Goal: Information Seeking & Learning: Learn about a topic

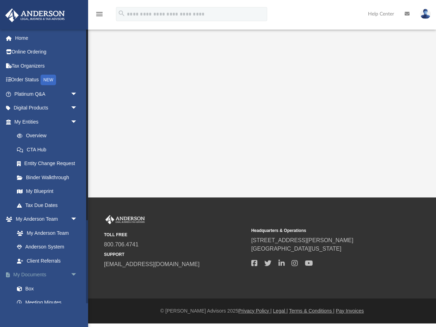
click at [37, 277] on link "My Documents arrow_drop_down" at bounding box center [46, 275] width 83 height 14
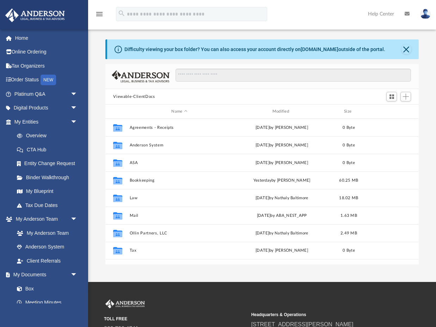
scroll to position [160, 313]
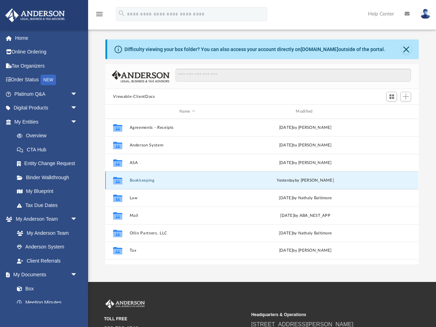
click at [137, 180] on button "Bookkeeping" at bounding box center [187, 180] width 115 height 5
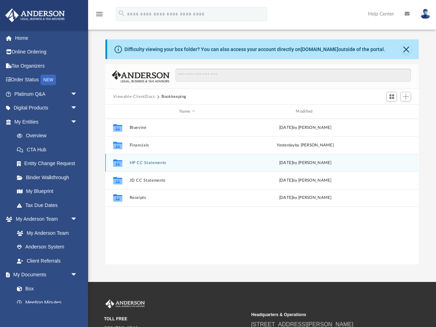
click at [147, 163] on button "HP CC Statements" at bounding box center [187, 163] width 115 height 5
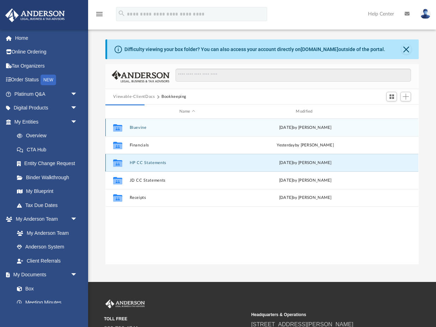
click at [149, 163] on button "HP CC Statements" at bounding box center [187, 163] width 115 height 5
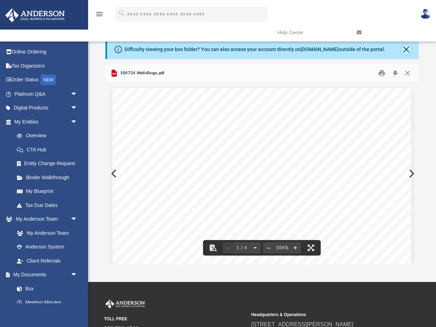
click at [405, 51] on button "Close" at bounding box center [406, 49] width 10 height 10
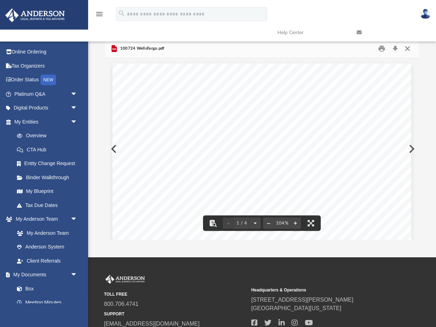
click at [409, 48] on button "Close" at bounding box center [407, 48] width 13 height 11
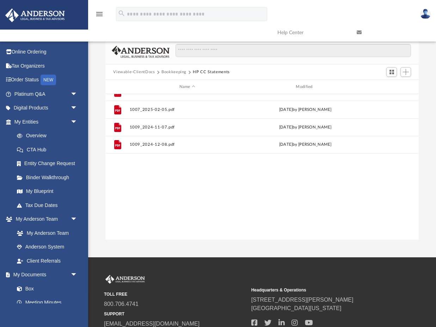
scroll to position [0, 0]
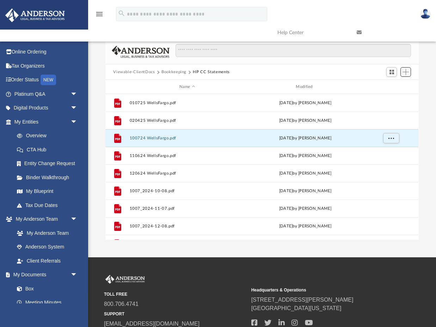
click at [406, 74] on span "Add" at bounding box center [406, 72] width 6 height 6
click at [391, 98] on li "New Folder" at bounding box center [395, 96] width 23 height 7
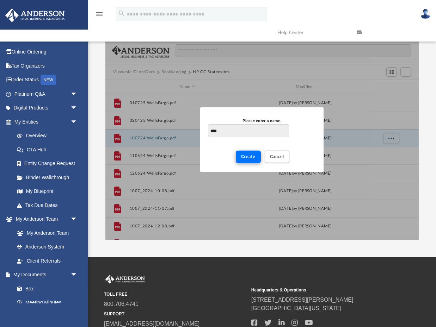
type input "****"
click at [252, 155] on span "Create" at bounding box center [248, 157] width 14 height 4
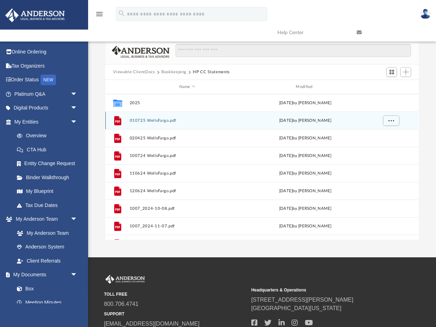
click at [190, 121] on button "010725 WellsFargo.pdf" at bounding box center [187, 120] width 115 height 5
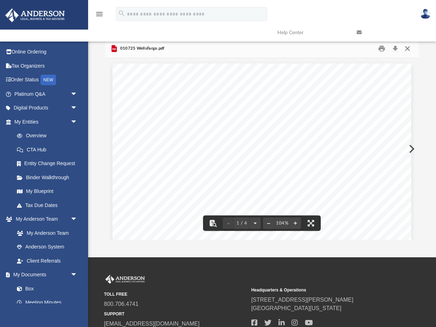
click at [408, 50] on button "Close" at bounding box center [407, 48] width 13 height 11
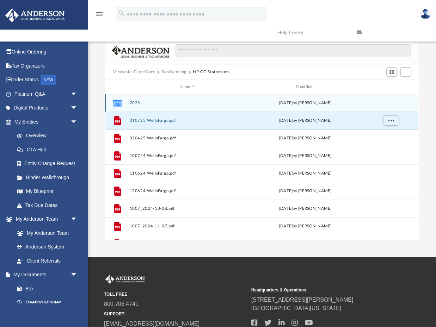
drag, startPoint x: 152, startPoint y: 120, endPoint x: 135, endPoint y: 103, distance: 23.9
click at [135, 103] on div "Collaborated Folder 2025 [DATE] by [PERSON_NAME] File 010725 WellsFargo.pdf [DA…" at bounding box center [261, 323] width 313 height 458
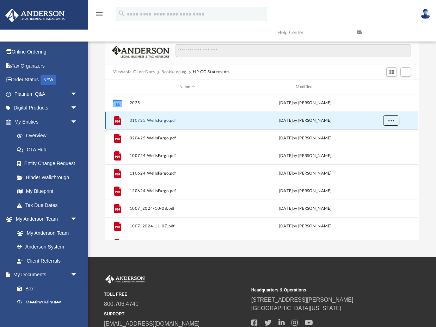
click at [387, 122] on button "More options" at bounding box center [391, 121] width 16 height 11
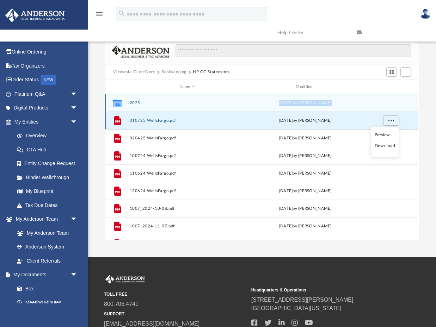
drag, startPoint x: 119, startPoint y: 121, endPoint x: 142, endPoint y: 105, distance: 28.6
click at [142, 105] on div "Collaborated Folder 2025 [DATE] by [PERSON_NAME] File 010725 WellsFargo.pdf [DA…" at bounding box center [261, 323] width 313 height 458
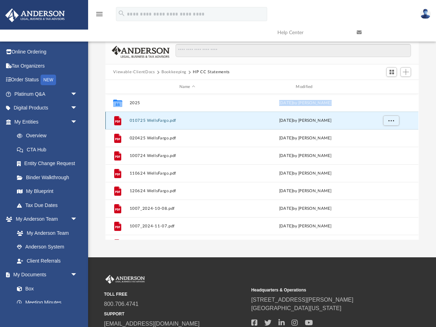
click at [116, 120] on icon "grid" at bounding box center [117, 121] width 5 height 2
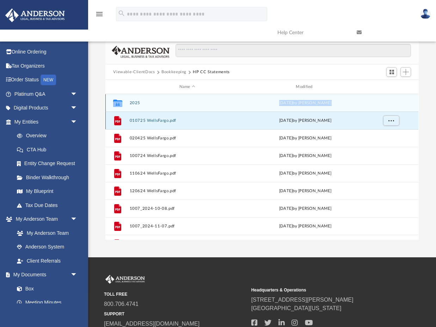
drag, startPoint x: 119, startPoint y: 122, endPoint x: 148, endPoint y: 103, distance: 35.0
click at [148, 103] on div "Collaborated Folder 2025 [DATE] by [PERSON_NAME] File 010725 WellsFargo.pdf [DA…" at bounding box center [261, 323] width 313 height 458
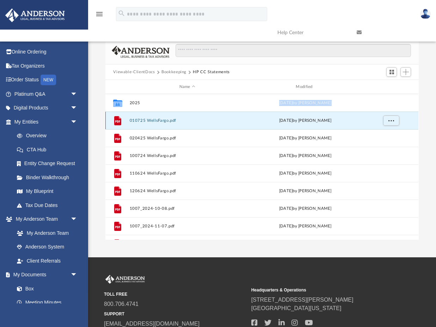
click at [117, 114] on div "File 010725 WellsFargo.pdf [DATE] by [PERSON_NAME]" at bounding box center [261, 121] width 313 height 18
click at [395, 69] on button "Switch to Grid View" at bounding box center [391, 72] width 11 height 10
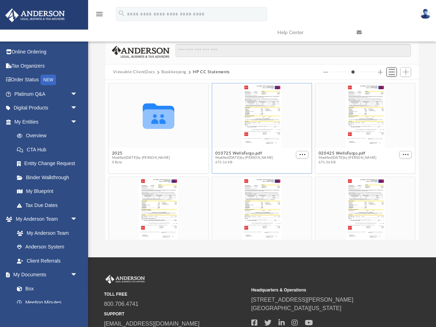
scroll to position [160, 313]
drag, startPoint x: 259, startPoint y: 108, endPoint x: 157, endPoint y: 125, distance: 103.6
click at [157, 125] on div "Collaborated Folder 2025 Modified [DATE] by [PERSON_NAME] 0 Byte 010725 WellsFa…" at bounding box center [262, 128] width 310 height 94
click at [278, 125] on div "grid" at bounding box center [261, 116] width 99 height 65
click at [391, 72] on span "Switch to List View" at bounding box center [392, 72] width 6 height 6
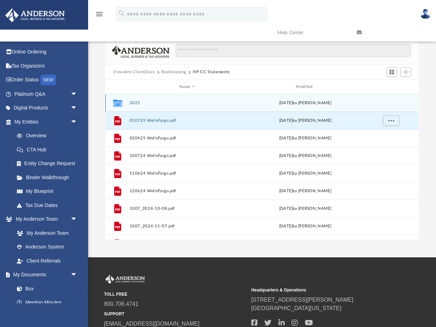
drag, startPoint x: 170, startPoint y: 122, endPoint x: 213, endPoint y: 102, distance: 47.0
click at [213, 102] on div "Collaborated Folder 2025 [DATE] by [PERSON_NAME] File 010725 WellsFargo.pdf [DA…" at bounding box center [261, 323] width 313 height 458
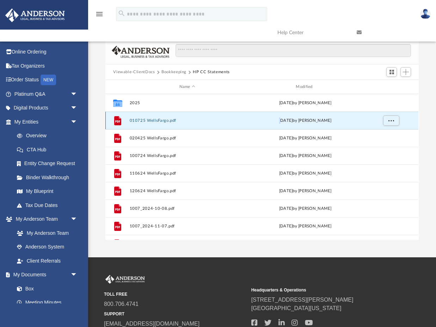
click at [271, 120] on div "[DATE] by [PERSON_NAME]" at bounding box center [305, 121] width 115 height 6
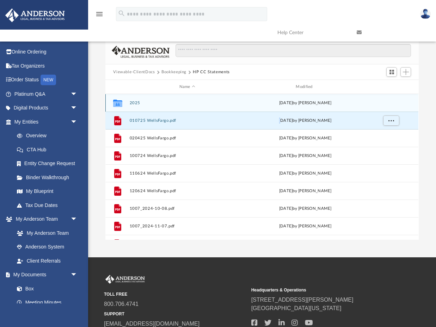
click at [150, 103] on button "2025" at bounding box center [187, 103] width 115 height 5
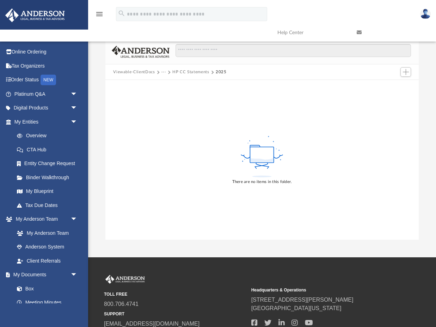
click at [184, 69] on button "HP CC Statements" at bounding box center [190, 72] width 37 height 6
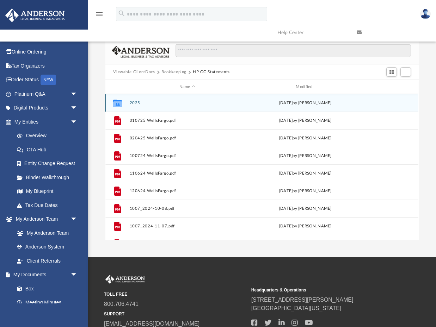
click at [139, 103] on button "2025" at bounding box center [187, 103] width 115 height 5
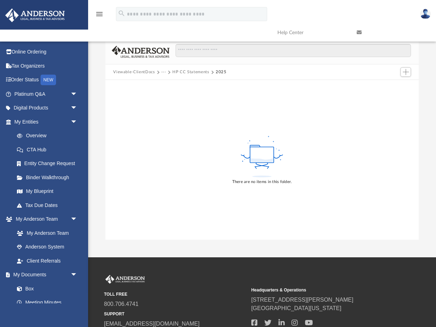
click at [203, 73] on button "HP CC Statements" at bounding box center [190, 72] width 37 height 6
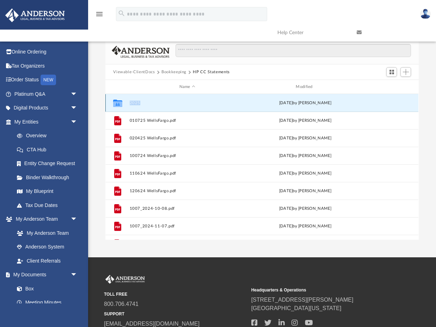
click at [133, 103] on button "2025" at bounding box center [187, 103] width 115 height 5
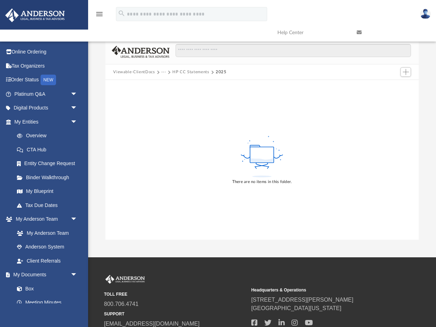
click at [191, 74] on button "HP CC Statements" at bounding box center [190, 72] width 37 height 6
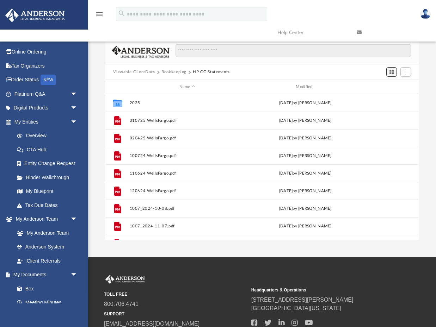
click at [392, 70] on span "Switch to Grid View" at bounding box center [392, 72] width 6 height 6
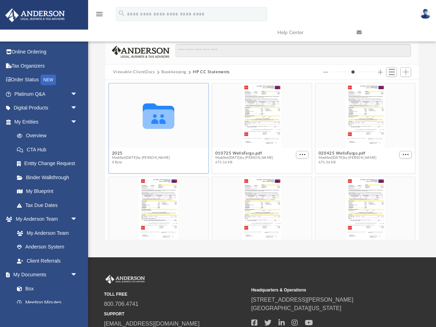
click at [188, 160] on figcaption "2025 Modified [DATE] by [PERSON_NAME] 0 Byte" at bounding box center [158, 158] width 99 height 19
click at [393, 72] on span "Switch to List View" at bounding box center [392, 72] width 6 height 6
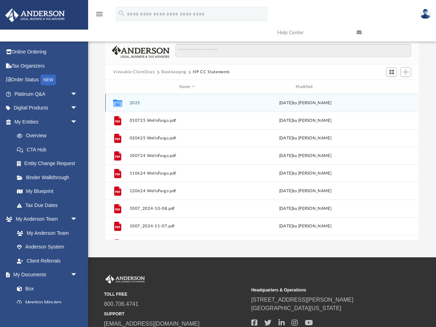
click at [391, 103] on div "Collaborated Folder 2025 [DATE] by [PERSON_NAME]" at bounding box center [261, 103] width 313 height 18
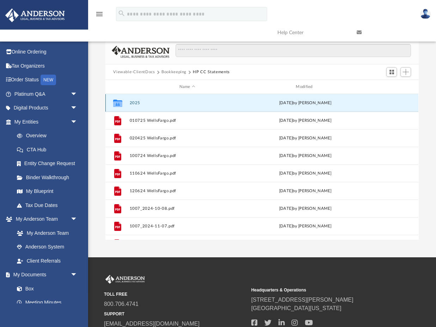
click at [391, 103] on div "Collaborated Folder 2025 [DATE] by [PERSON_NAME]" at bounding box center [261, 103] width 313 height 18
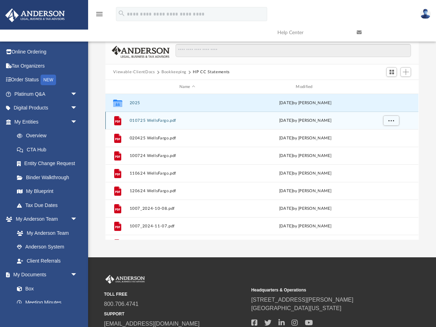
click at [371, 119] on div "grid" at bounding box center [390, 120] width 49 height 13
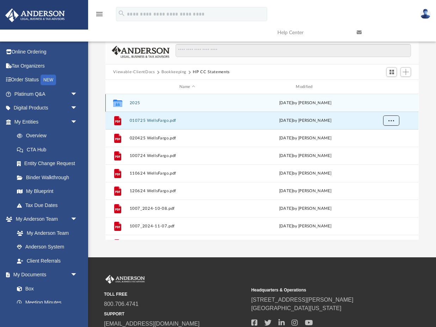
drag, startPoint x: 390, startPoint y: 120, endPoint x: 389, endPoint y: 99, distance: 21.2
click at [389, 99] on div "Collaborated Folder 2025 [DATE] by [PERSON_NAME] File 010725 WellsFargo.pdf [DA…" at bounding box center [261, 323] width 313 height 458
click at [340, 100] on div "[DATE] by [PERSON_NAME]" at bounding box center [305, 103] width 115 height 6
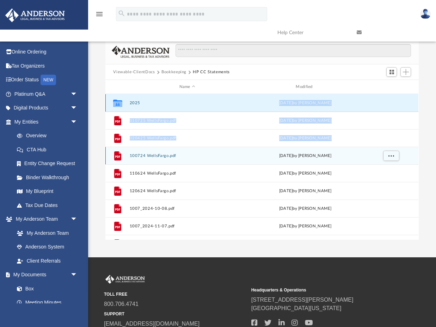
drag, startPoint x: 118, startPoint y: 157, endPoint x: 163, endPoint y: 103, distance: 70.8
click at [163, 103] on div "Collaborated Folder 2025 [DATE] by [PERSON_NAME] File 010725 WellsFargo.pdf [DA…" at bounding box center [261, 323] width 313 height 458
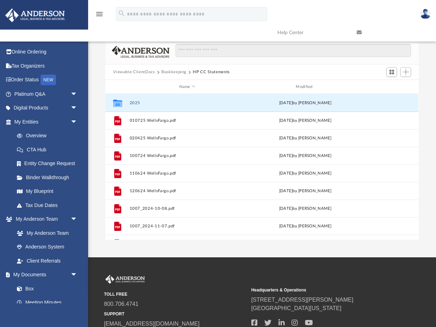
click at [288, 69] on div "Viewable-ClientDocs Bookkeeping HP CC Statements" at bounding box center [261, 72] width 313 height 16
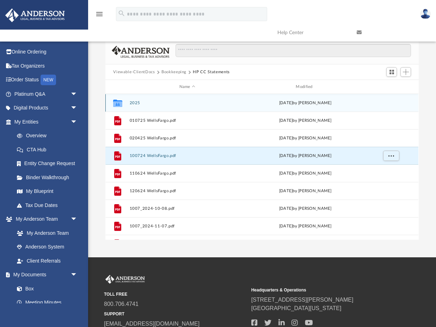
drag, startPoint x: 146, startPoint y: 155, endPoint x: 224, endPoint y: 102, distance: 94.8
click at [224, 102] on div "Collaborated Folder 2025 [DATE] by [PERSON_NAME] File 010725 WellsFargo.pdf [DA…" at bounding box center [261, 323] width 313 height 458
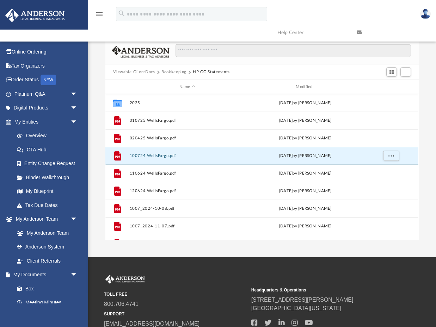
click at [278, 65] on div "Viewable-ClientDocs Bookkeeping HP CC Statements" at bounding box center [261, 72] width 313 height 16
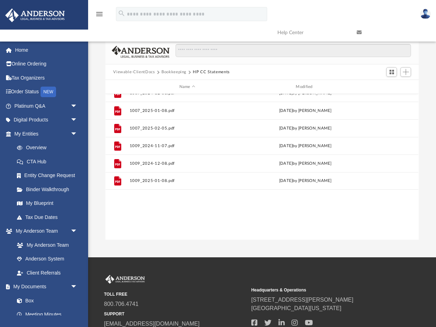
scroll to position [0, 0]
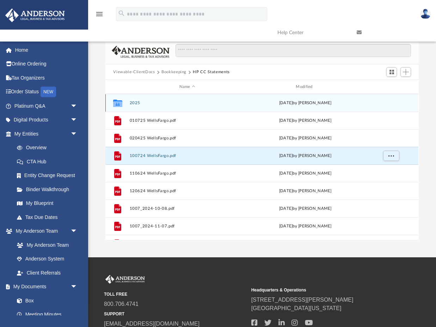
click at [380, 103] on div "Collaborated Folder 2025 [DATE] by [PERSON_NAME]" at bounding box center [261, 103] width 313 height 18
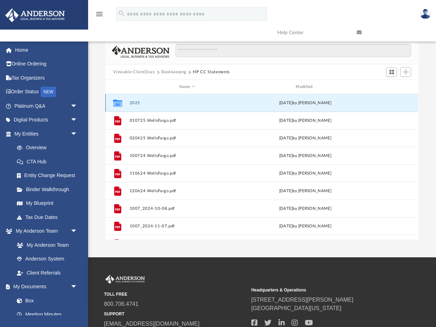
click at [286, 106] on div "Collaborated Folder 2025 [DATE] by [PERSON_NAME]" at bounding box center [261, 103] width 313 height 18
click at [332, 100] on div "[DATE] by [PERSON_NAME]" at bounding box center [305, 103] width 115 height 6
click at [120, 103] on icon "grid" at bounding box center [117, 104] width 9 height 6
click at [131, 104] on button "2025" at bounding box center [187, 103] width 115 height 5
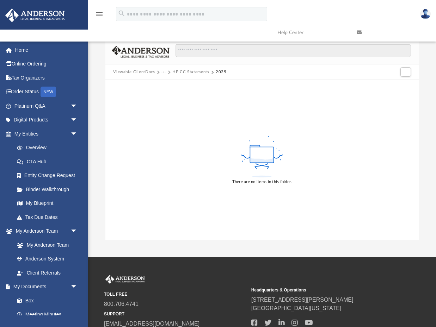
click at [220, 71] on button "2025" at bounding box center [221, 72] width 11 height 6
click at [189, 69] on button "HP CC Statements" at bounding box center [190, 72] width 37 height 6
click at [183, 73] on button "HP CC Statements" at bounding box center [190, 72] width 37 height 6
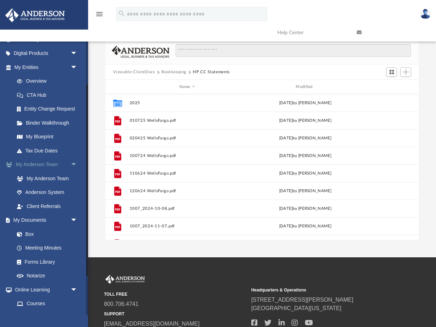
scroll to position [67, 0]
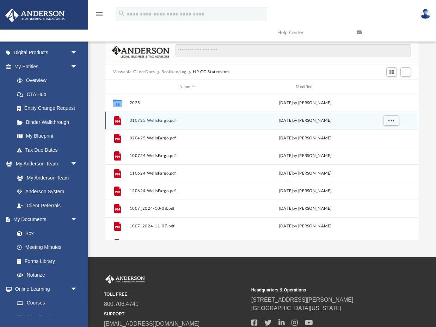
click at [171, 120] on button "010725 WellsFargo.pdf" at bounding box center [187, 120] width 115 height 5
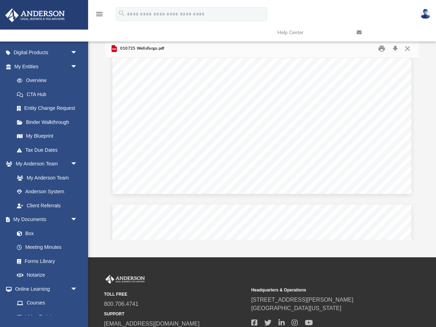
scroll to position [206, 0]
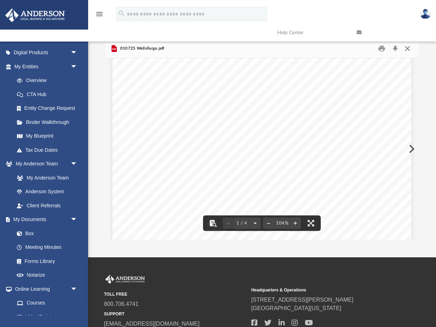
click at [408, 47] on button "Close" at bounding box center [407, 48] width 13 height 11
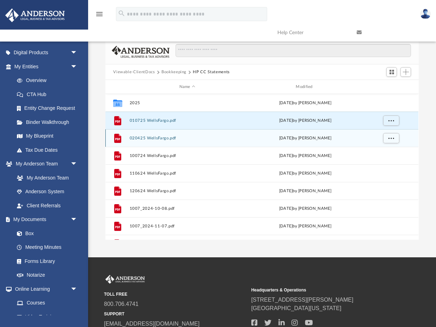
click at [308, 141] on div "File 020425 WellsFargo.pdf [DATE] by [PERSON_NAME]" at bounding box center [261, 138] width 313 height 18
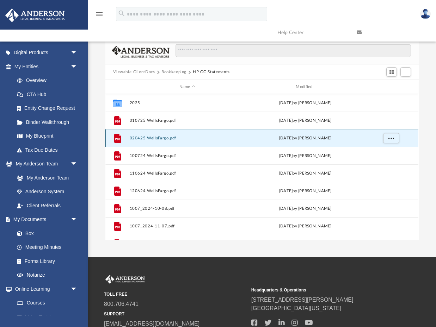
click at [160, 137] on button "020425 WellsFargo.pdf" at bounding box center [187, 138] width 115 height 5
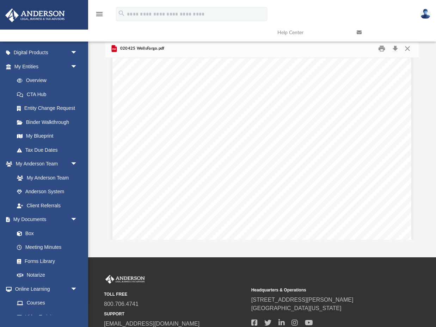
scroll to position [293, 0]
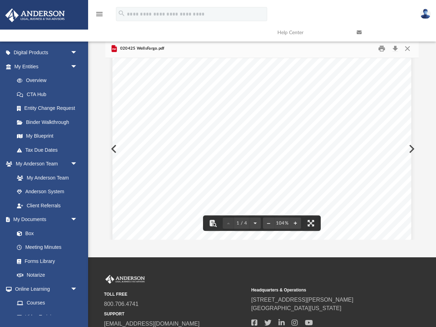
click at [410, 45] on link at bounding box center [390, 33] width 79 height 28
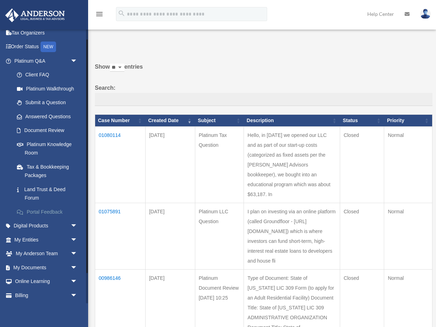
scroll to position [35, 0]
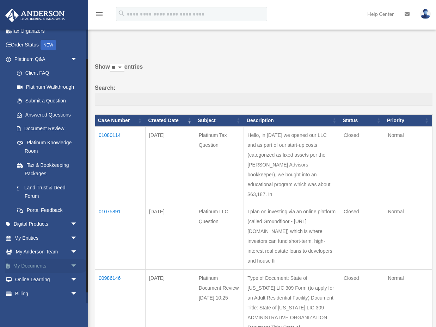
click at [35, 265] on link "My Documents arrow_drop_down" at bounding box center [46, 266] width 83 height 14
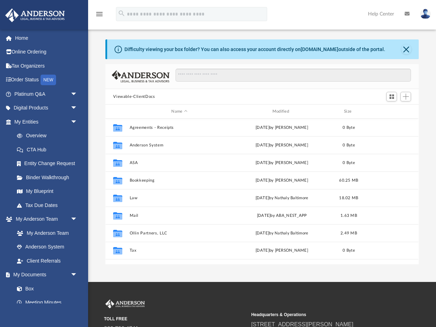
scroll to position [160, 313]
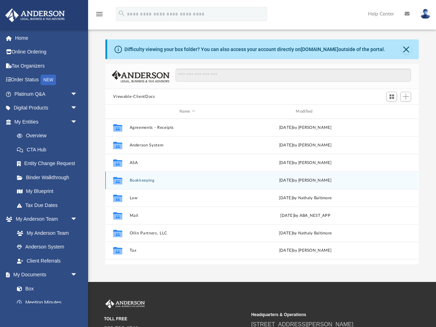
click at [138, 185] on div "Collaborated Folder Bookkeeping [DATE] by [PERSON_NAME]" at bounding box center [261, 181] width 313 height 18
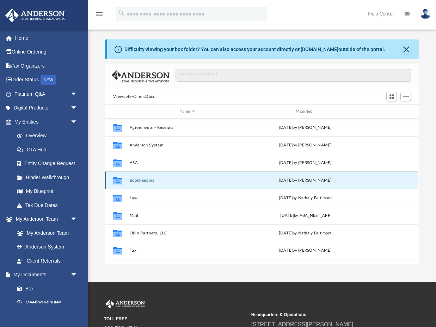
click at [136, 181] on button "Bookkeeping" at bounding box center [187, 180] width 115 height 5
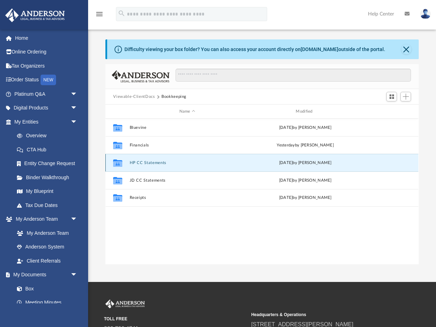
click at [153, 164] on button "HP CC Statements" at bounding box center [187, 163] width 115 height 5
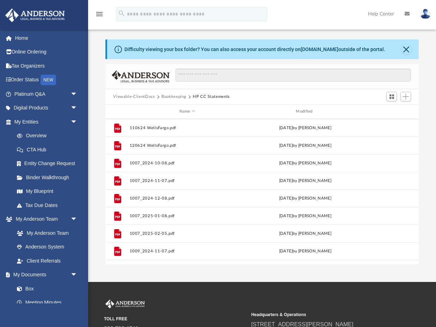
scroll to position [71, 0]
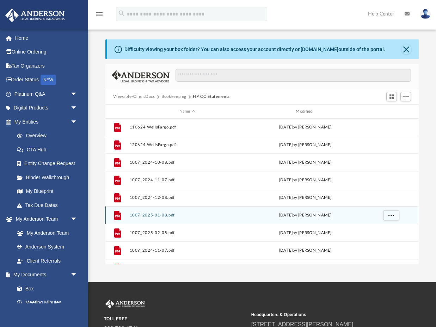
click at [160, 216] on button "1007_2025-01-08.pdf" at bounding box center [187, 215] width 115 height 5
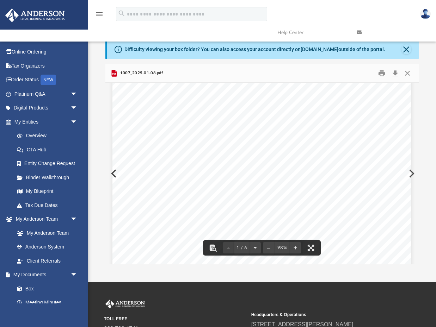
scroll to position [0, 0]
click at [408, 74] on button "Close" at bounding box center [407, 73] width 13 height 11
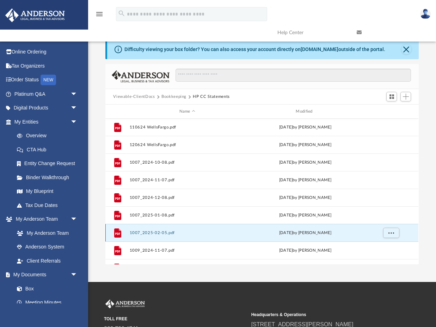
click at [163, 234] on button "1007_2025-02-05.pdf" at bounding box center [187, 233] width 115 height 5
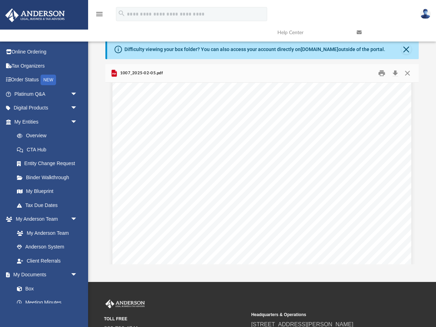
scroll to position [831, 0]
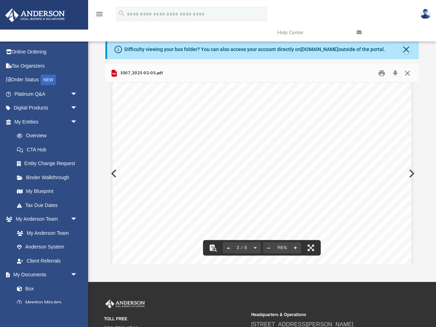
click at [407, 72] on button "Close" at bounding box center [407, 73] width 13 height 11
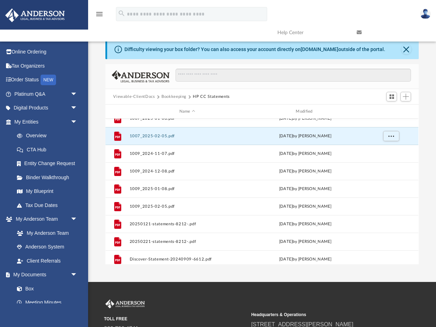
scroll to position [180, 0]
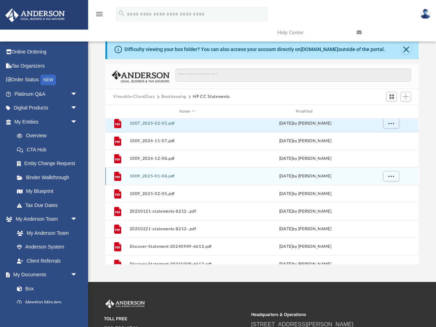
click at [171, 176] on button "1009_2025-01-08.pdf" at bounding box center [187, 176] width 115 height 5
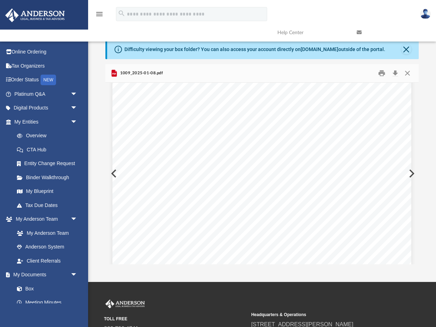
scroll to position [1318, 0]
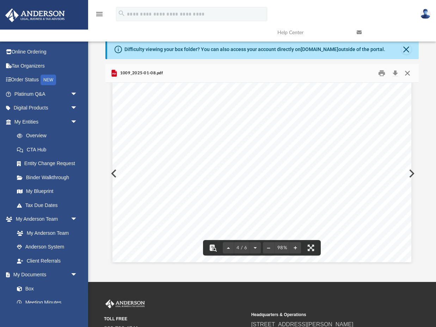
click at [407, 74] on button "Close" at bounding box center [407, 73] width 13 height 11
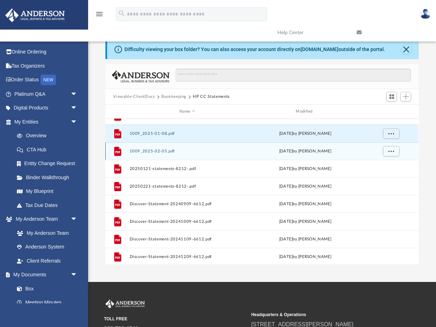
scroll to position [225, 0]
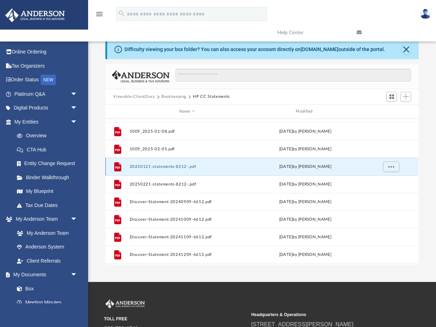
click at [151, 167] on button "20250121-statements-8212-.pdf" at bounding box center [187, 167] width 115 height 5
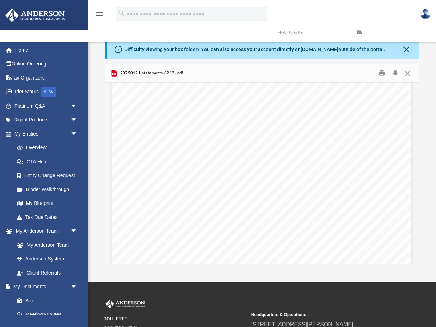
scroll to position [0, 0]
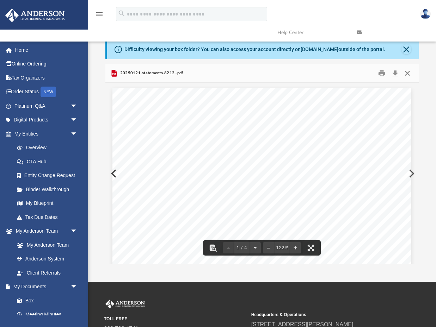
click at [410, 70] on button "Close" at bounding box center [407, 73] width 13 height 11
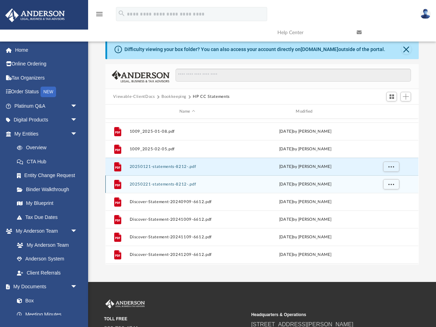
click at [168, 184] on button "20250221-statements-8212-.pdf" at bounding box center [187, 184] width 115 height 5
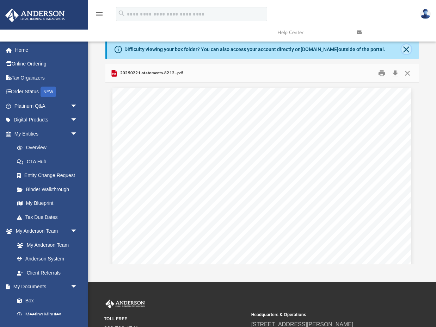
click at [406, 49] on button "Close" at bounding box center [406, 49] width 10 height 10
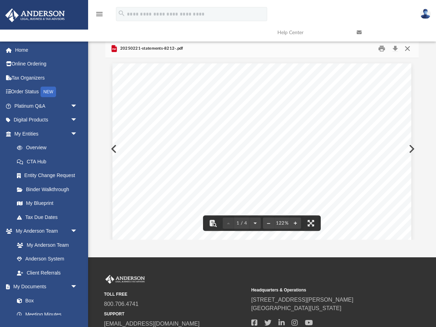
click at [407, 49] on button "Close" at bounding box center [407, 48] width 13 height 11
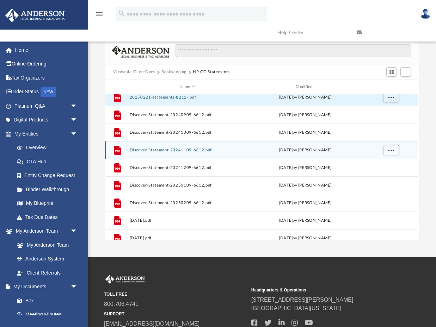
scroll to position [290, 0]
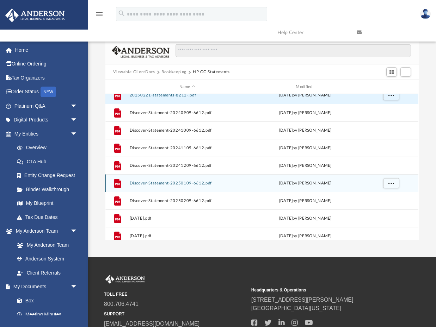
click at [191, 183] on button "Discover-Statement-20250109-6612.pdf" at bounding box center [187, 183] width 115 height 5
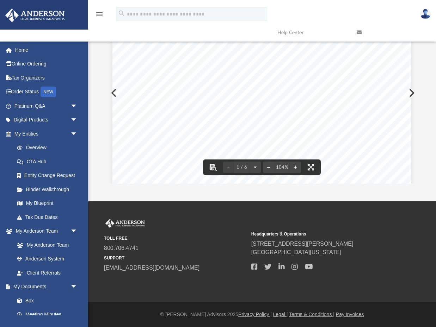
scroll to position [0, 0]
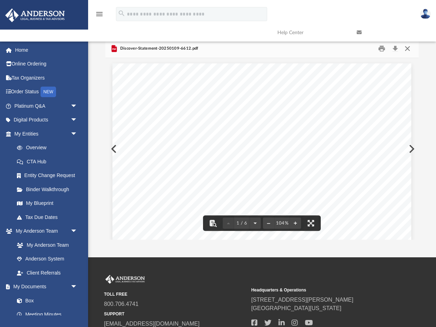
click at [408, 49] on button "Close" at bounding box center [407, 48] width 13 height 11
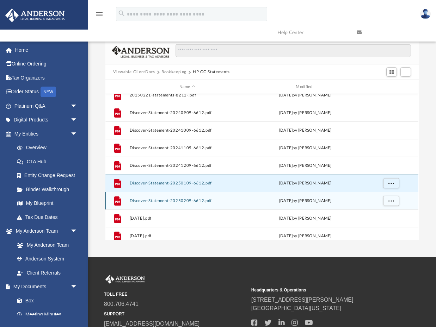
click at [187, 203] on div "File Discover-Statement-20250209-6612.pdf Wed Mar 5 2025 by HeatherMae Phung" at bounding box center [261, 201] width 313 height 18
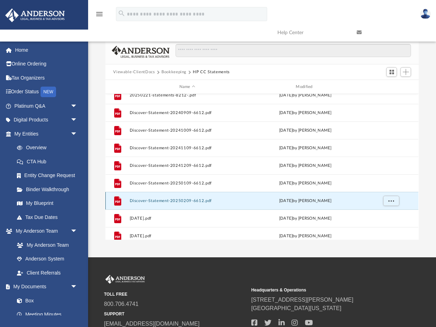
click at [181, 202] on button "Discover-Statement-20250209-6612.pdf" at bounding box center [187, 201] width 115 height 5
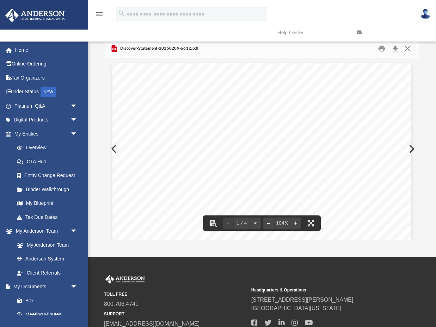
click at [410, 50] on button "Close" at bounding box center [407, 48] width 13 height 11
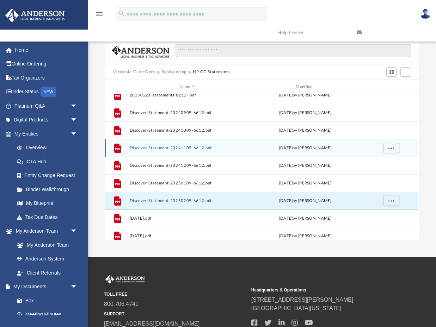
scroll to position [312, 0]
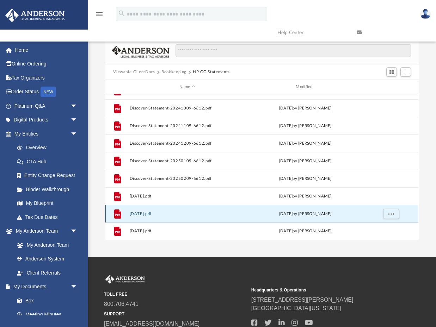
click at [151, 213] on button "[DATE].pdf" at bounding box center [187, 214] width 115 height 5
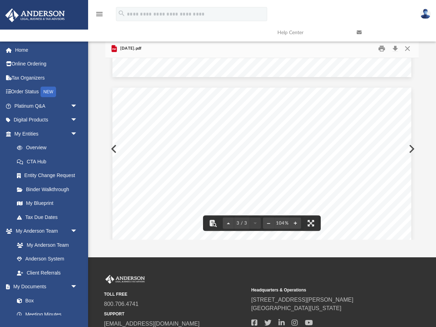
scroll to position [1009, 0]
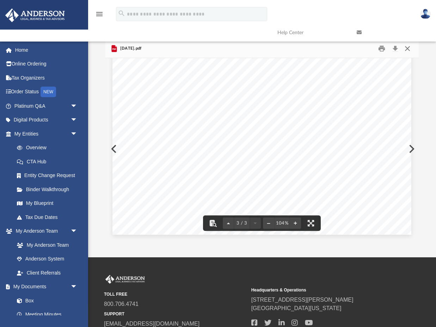
click at [410, 49] on button "Close" at bounding box center [407, 48] width 13 height 11
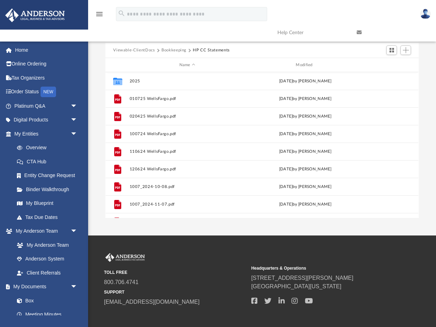
scroll to position [0, 0]
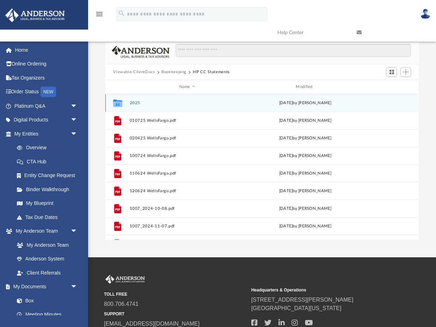
click at [128, 104] on div "Collaborated Folder 2025 [DATE] by [PERSON_NAME]" at bounding box center [261, 103] width 313 height 18
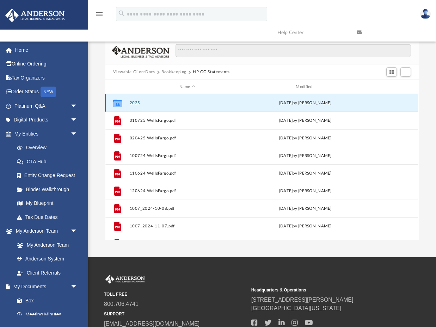
click at [136, 102] on button "2025" at bounding box center [187, 103] width 115 height 5
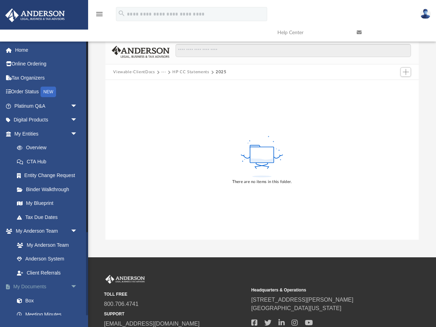
click at [33, 289] on link "My Documents arrow_drop_down" at bounding box center [46, 287] width 83 height 14
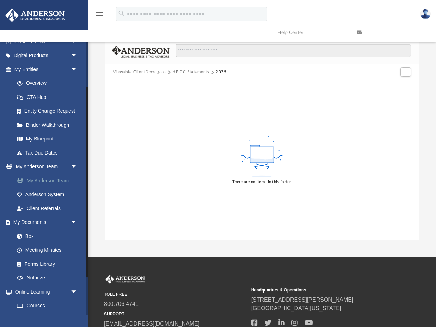
scroll to position [66, 0]
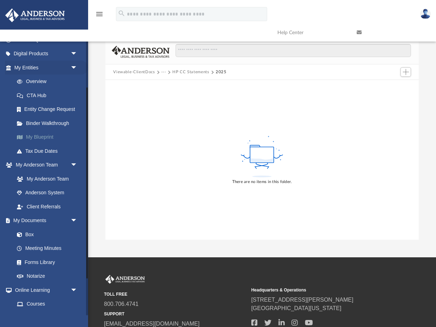
click at [42, 136] on link "My Blueprint" at bounding box center [49, 137] width 78 height 14
